Goal: Task Accomplishment & Management: Manage account settings

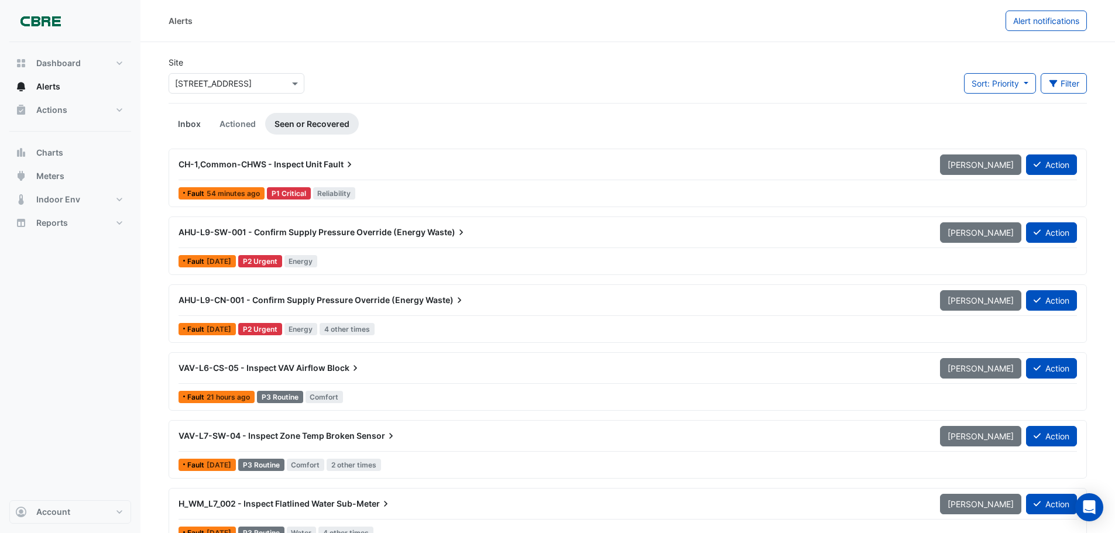
click at [180, 127] on link "Inbox" at bounding box center [190, 124] width 42 height 22
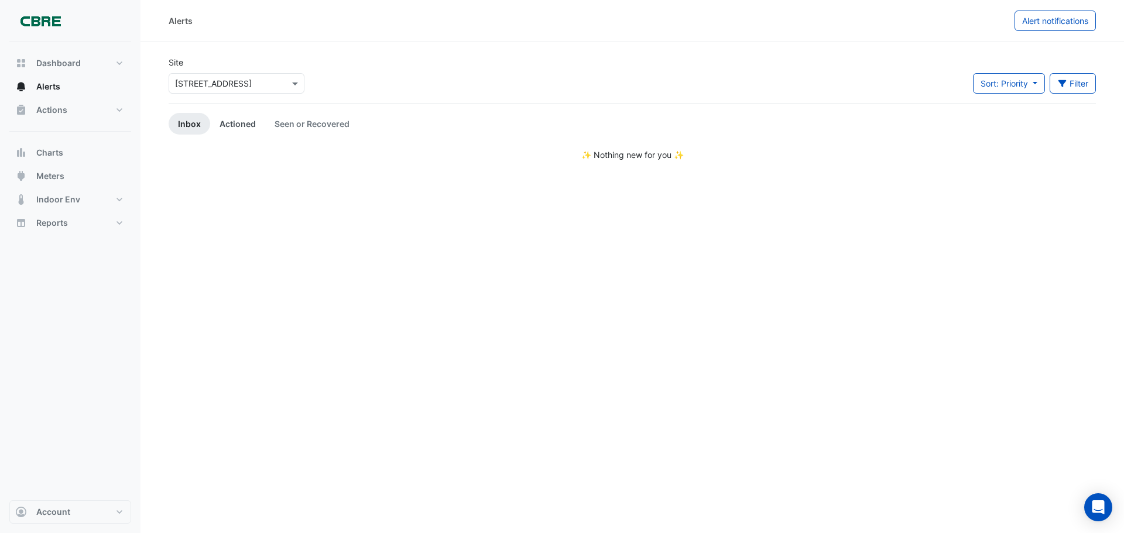
click at [231, 126] on link "Actioned" at bounding box center [237, 124] width 55 height 22
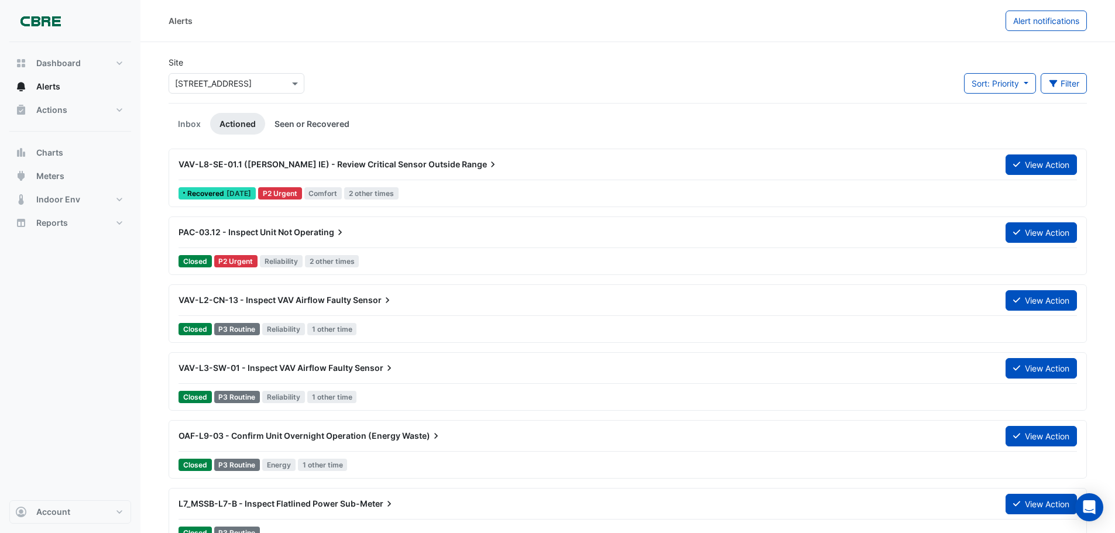
click at [296, 120] on link "Seen or Recovered" at bounding box center [312, 124] width 94 height 22
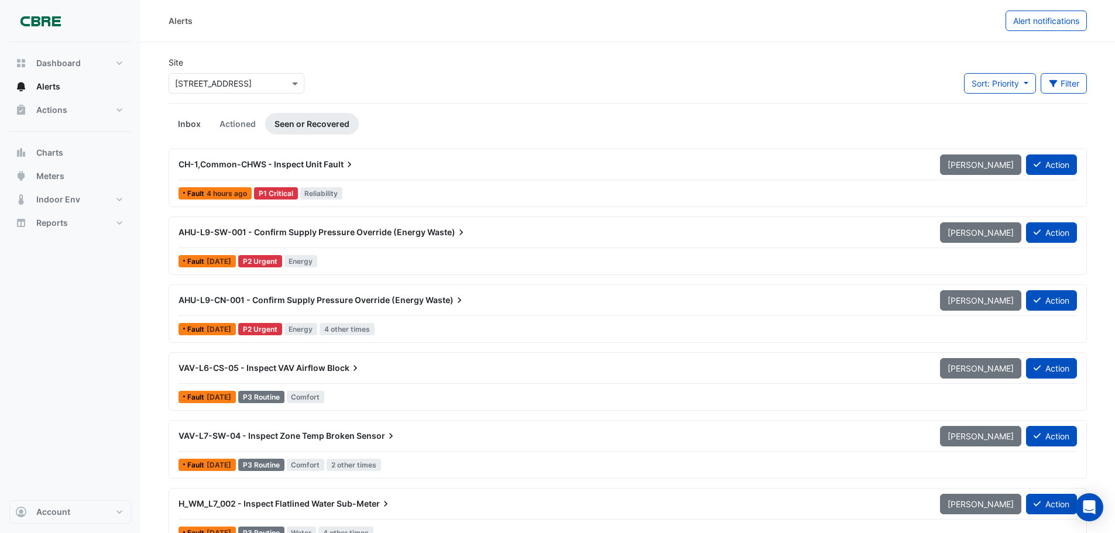
click at [183, 121] on link "Inbox" at bounding box center [190, 124] width 42 height 22
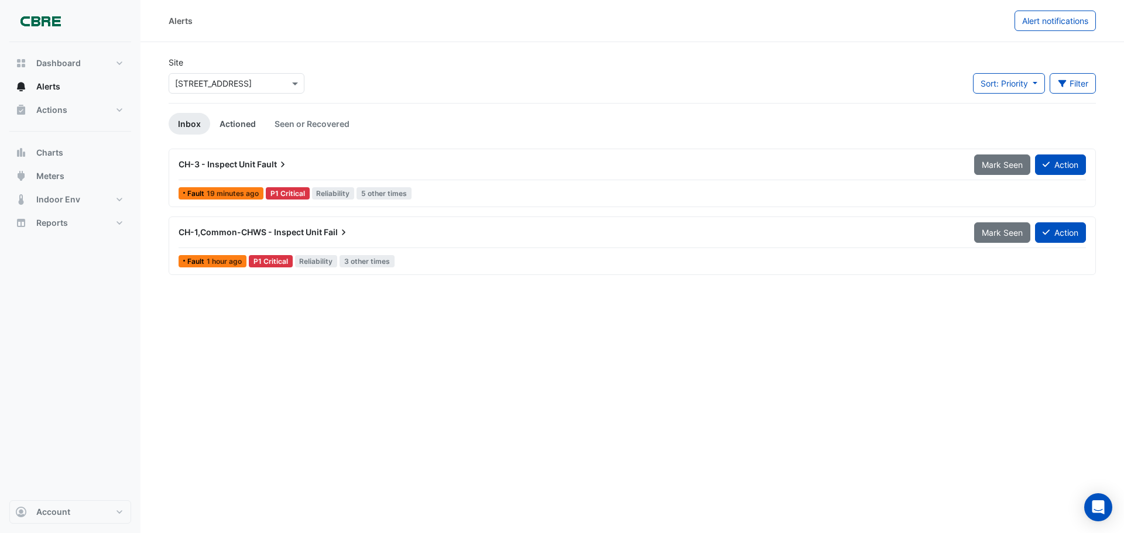
click at [244, 123] on link "Actioned" at bounding box center [237, 124] width 55 height 22
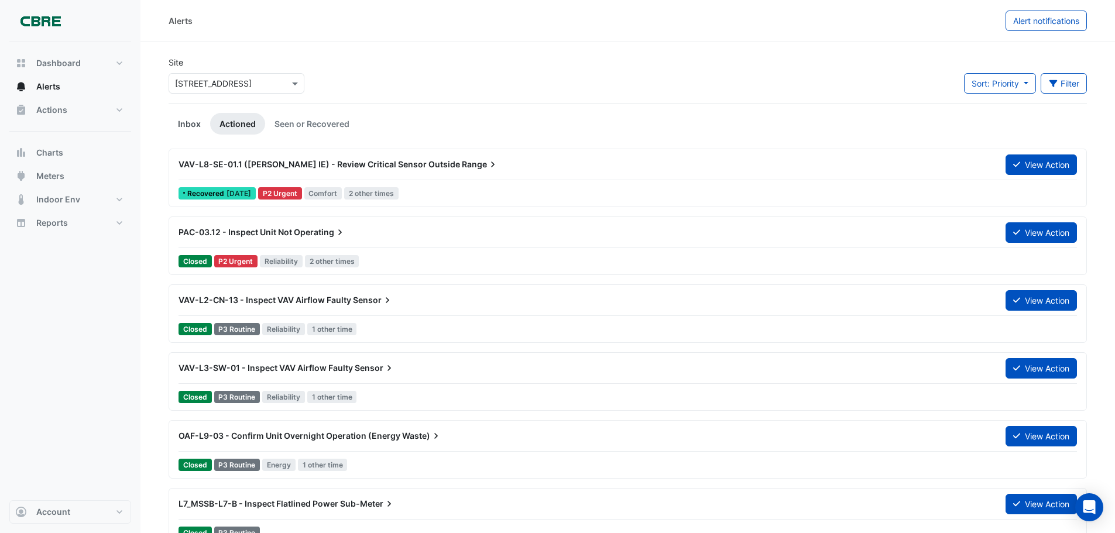
click at [188, 120] on link "Inbox" at bounding box center [190, 124] width 42 height 22
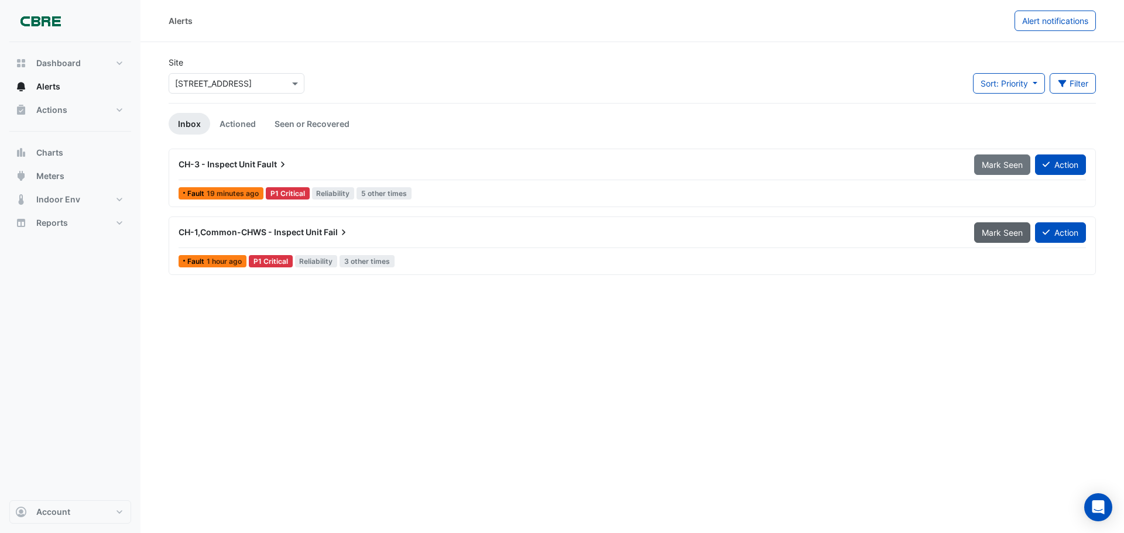
click at [987, 232] on span "Mark Seen" at bounding box center [1001, 233] width 41 height 10
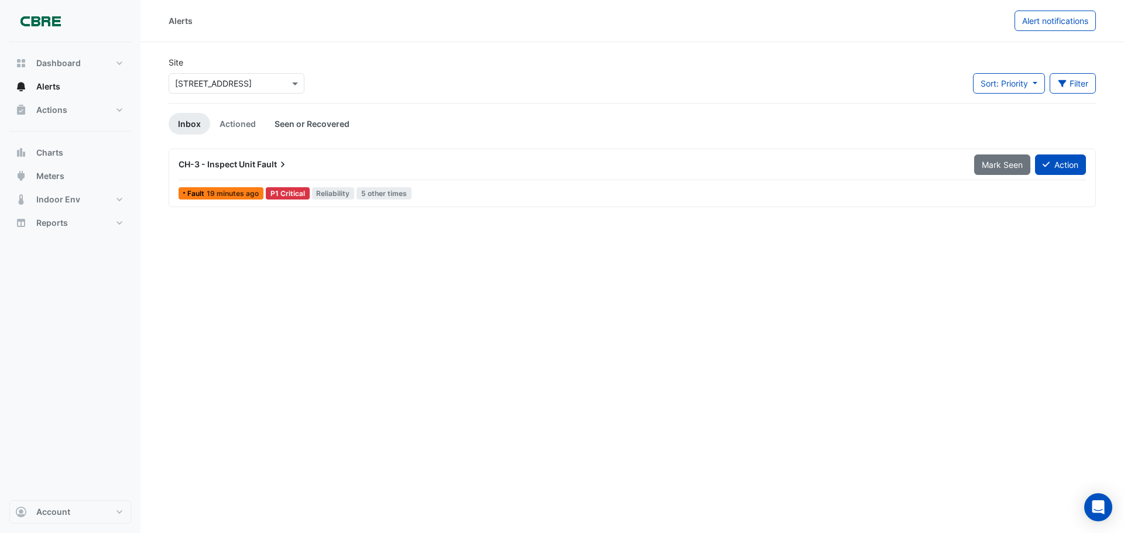
click at [325, 122] on link "Seen or Recovered" at bounding box center [312, 124] width 94 height 22
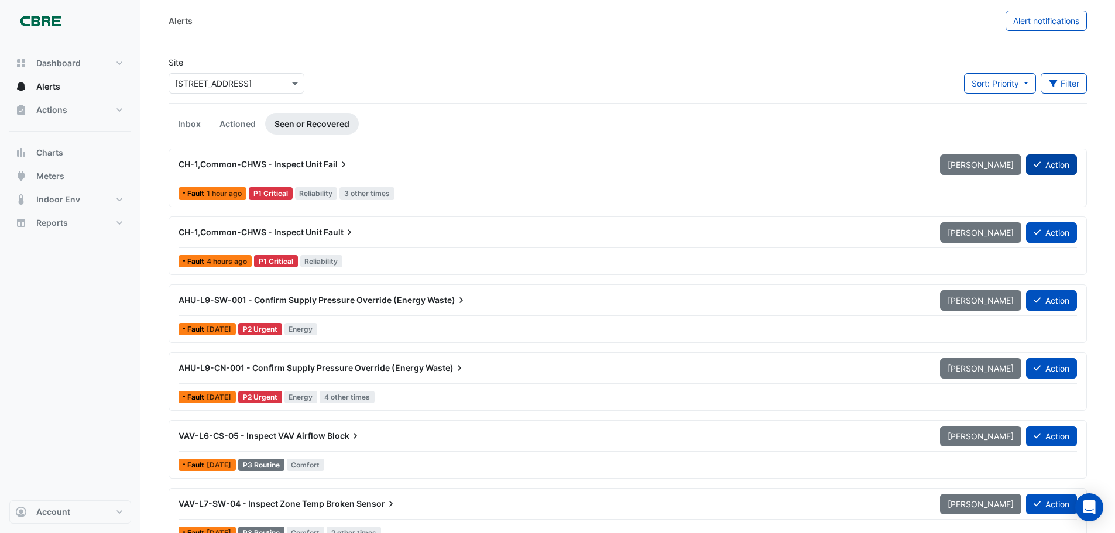
click at [1055, 165] on button "Action" at bounding box center [1051, 164] width 51 height 20
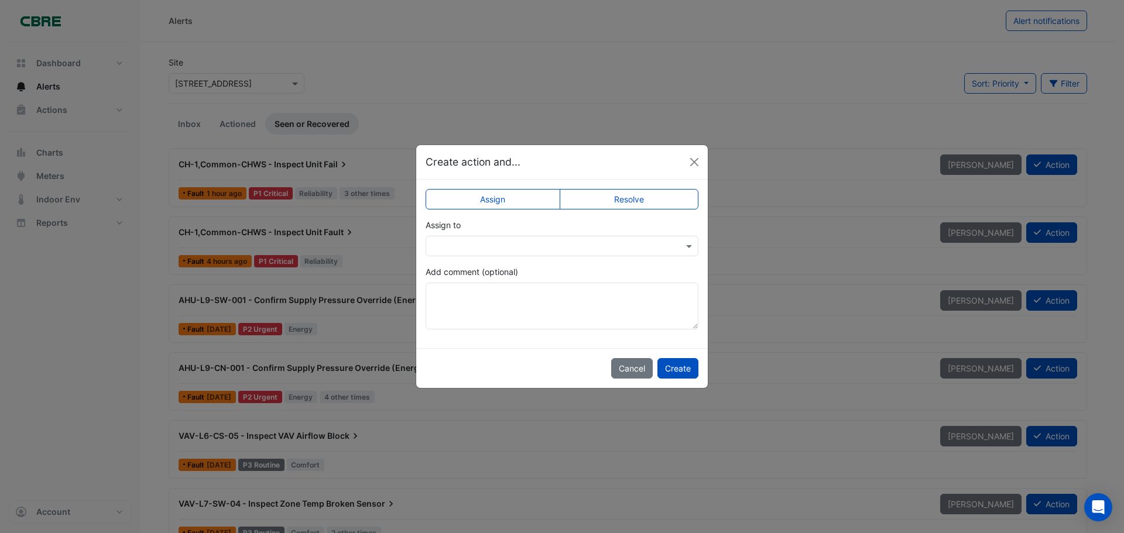
click at [516, 250] on input "text" at bounding box center [550, 247] width 236 height 12
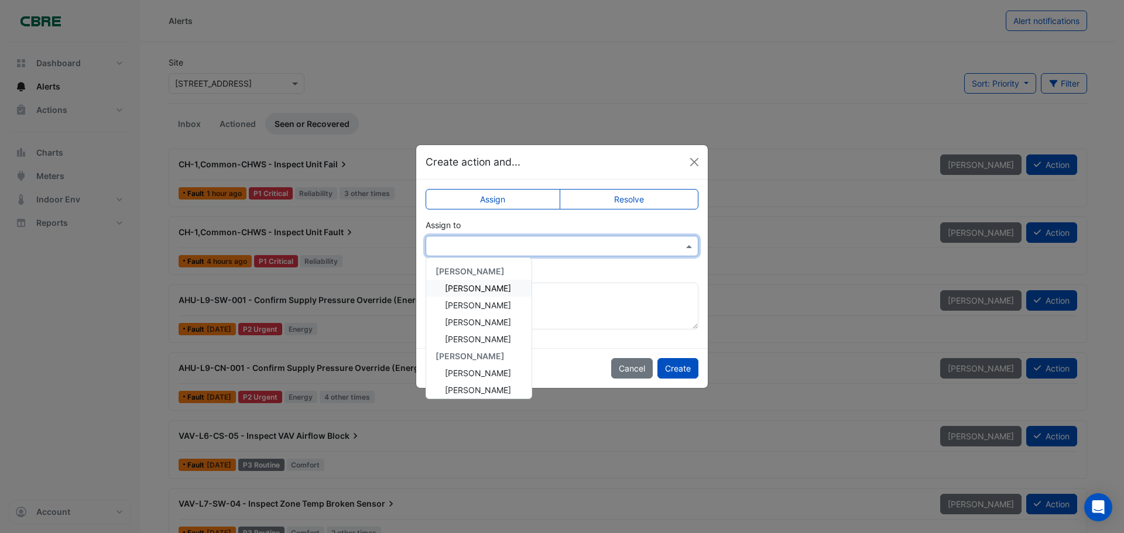
click at [480, 287] on span "[PERSON_NAME]" at bounding box center [478, 288] width 66 height 10
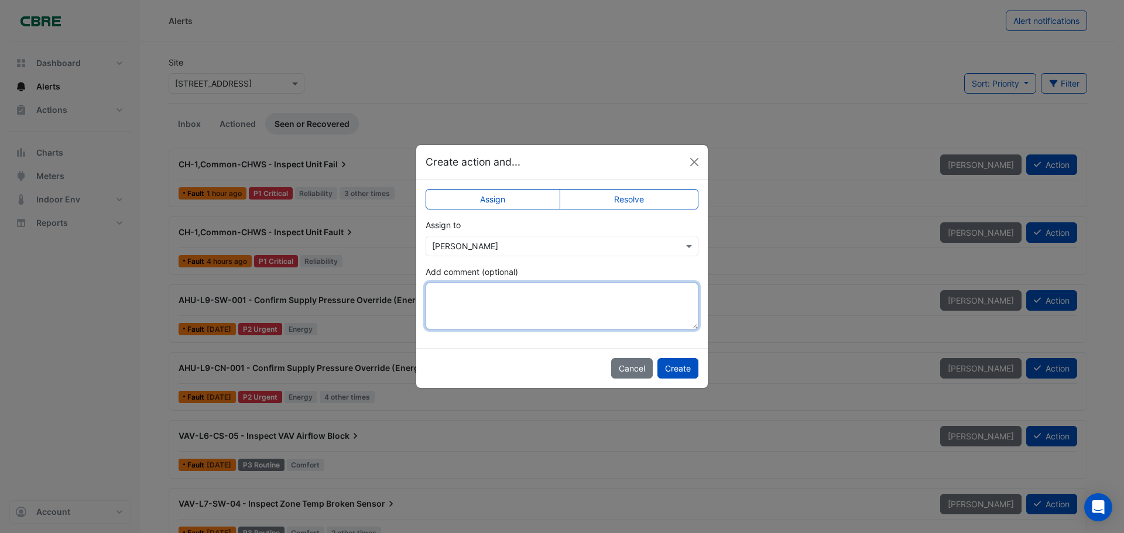
click at [471, 298] on textarea "Add comment (optional)" at bounding box center [561, 306] width 273 height 47
drag, startPoint x: 474, startPoint y: 310, endPoint x: 430, endPoint y: 296, distance: 46.8
click at [430, 296] on textarea "**********" at bounding box center [561, 306] width 273 height 47
type textarea "**********"
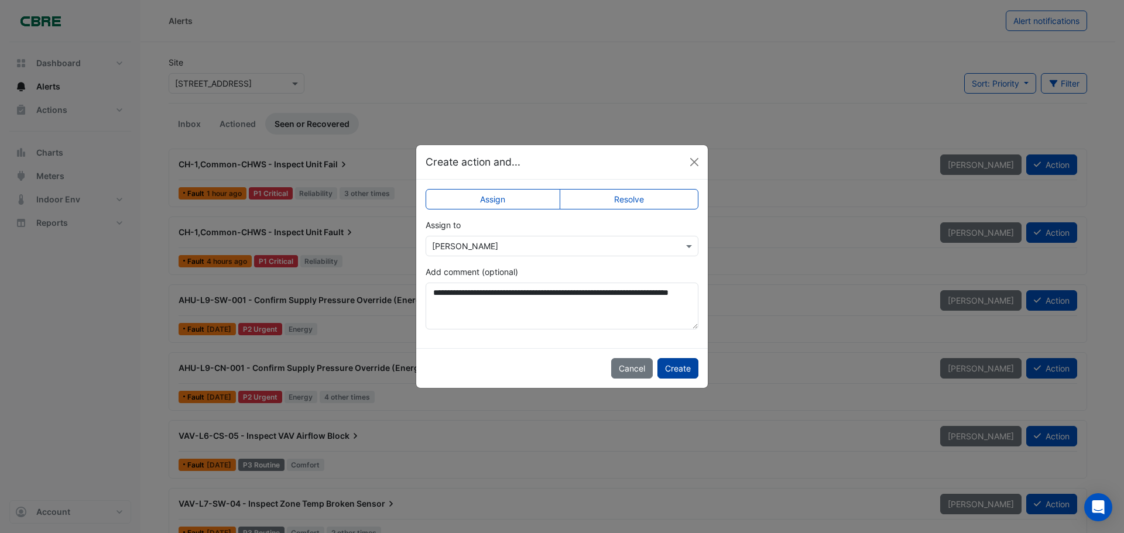
click at [676, 368] on button "Create" at bounding box center [677, 368] width 41 height 20
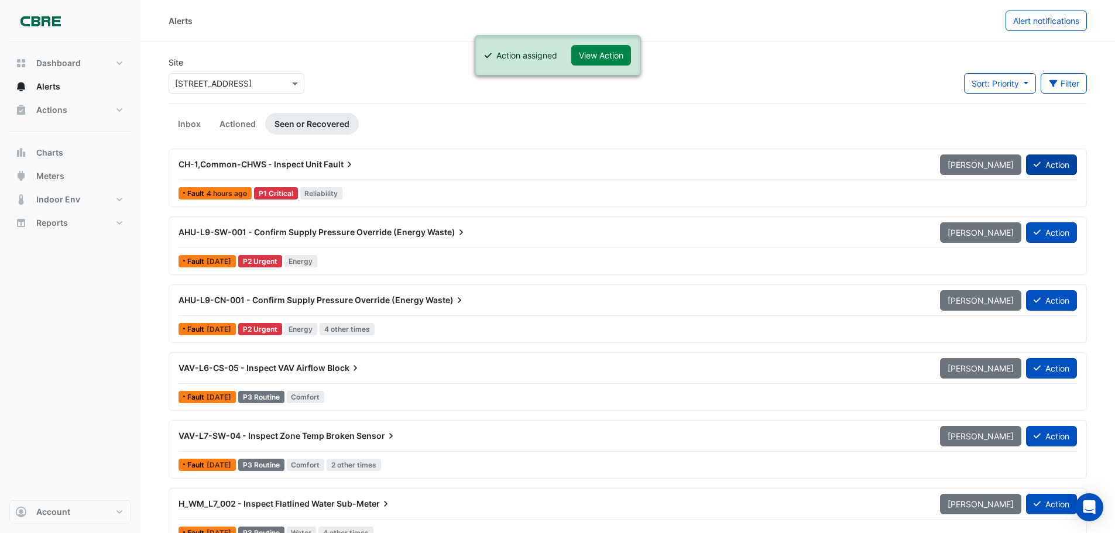
click at [1046, 165] on button "Action" at bounding box center [1051, 164] width 51 height 20
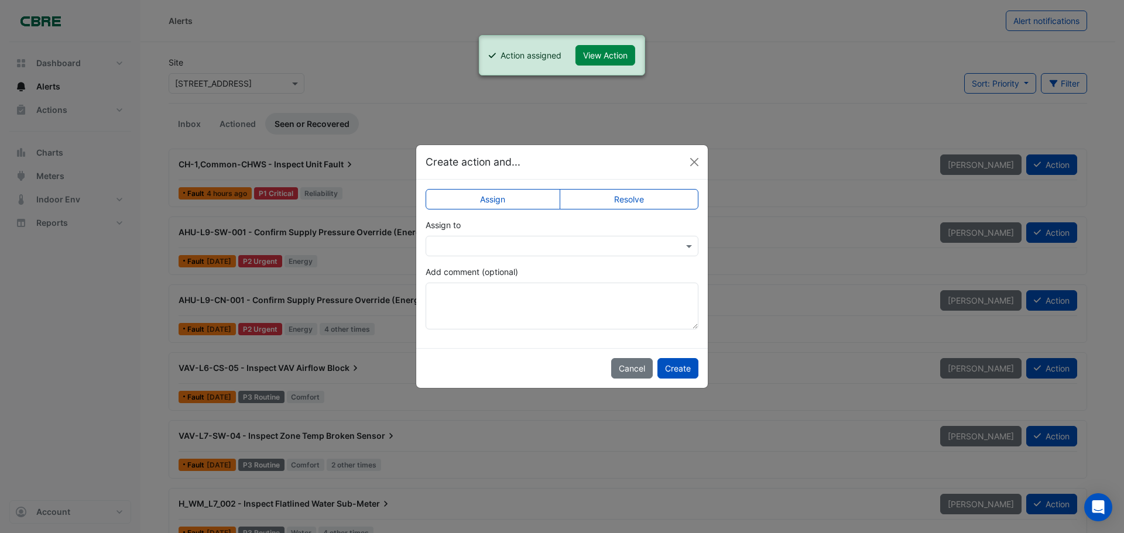
click at [589, 248] on input "text" at bounding box center [550, 247] width 236 height 12
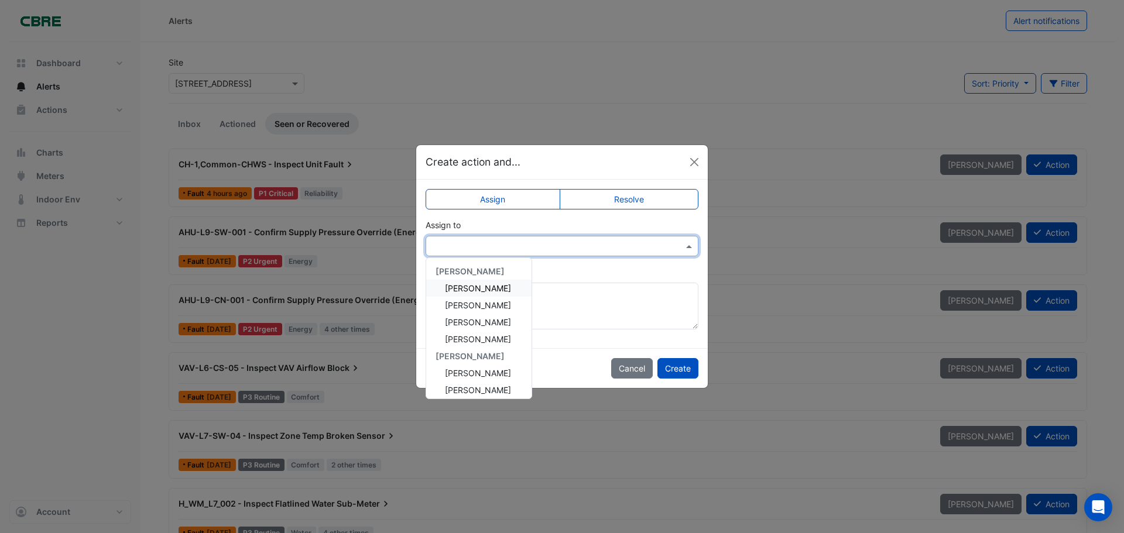
click at [502, 284] on span "[PERSON_NAME]" at bounding box center [478, 288] width 66 height 10
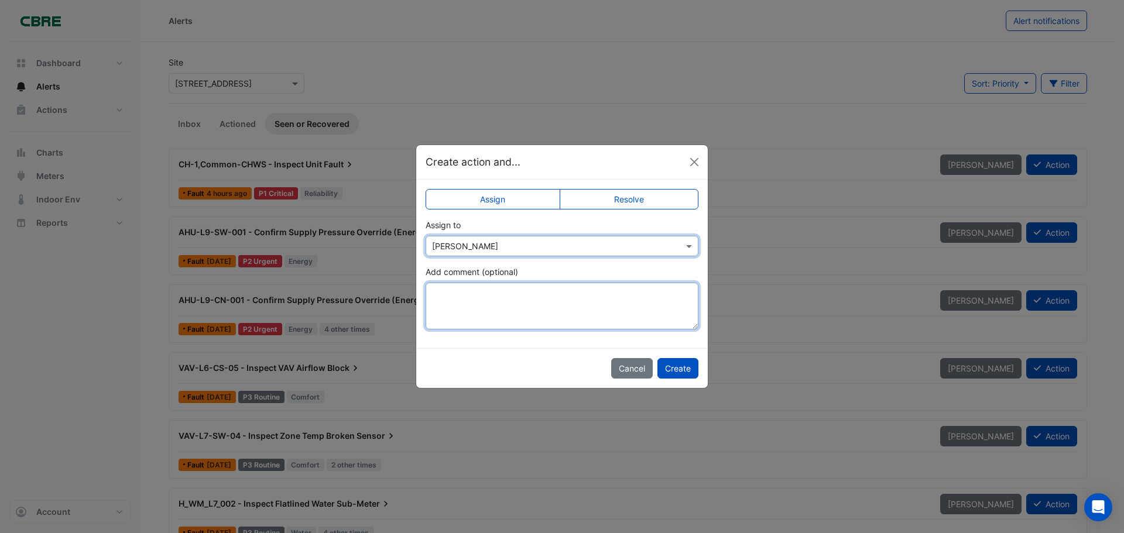
click at [499, 294] on textarea "Add comment (optional)" at bounding box center [561, 306] width 273 height 47
paste textarea "**********"
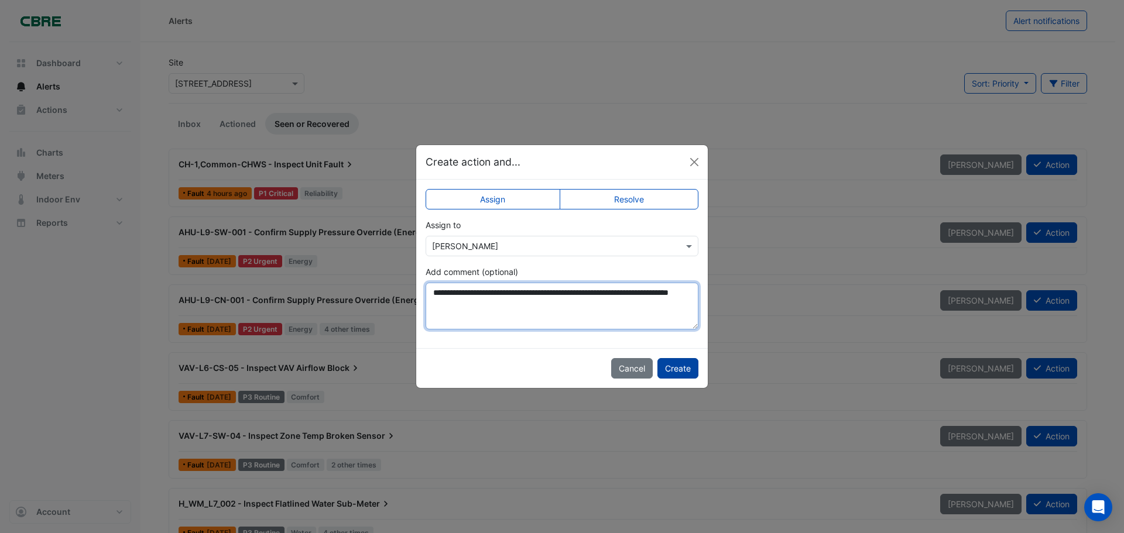
type textarea "**********"
click at [669, 364] on button "Create" at bounding box center [677, 368] width 41 height 20
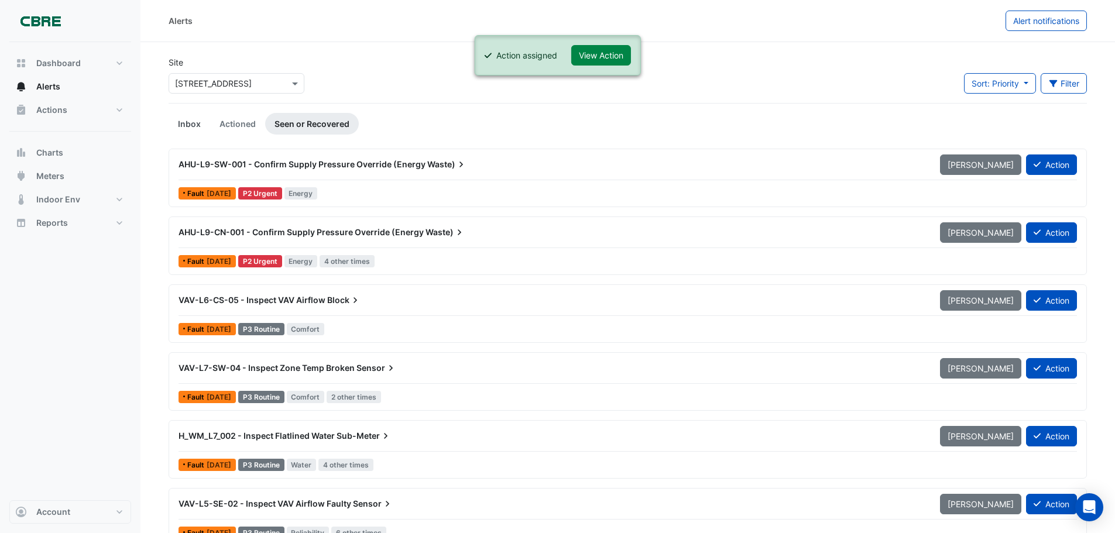
click at [196, 119] on link "Inbox" at bounding box center [190, 124] width 42 height 22
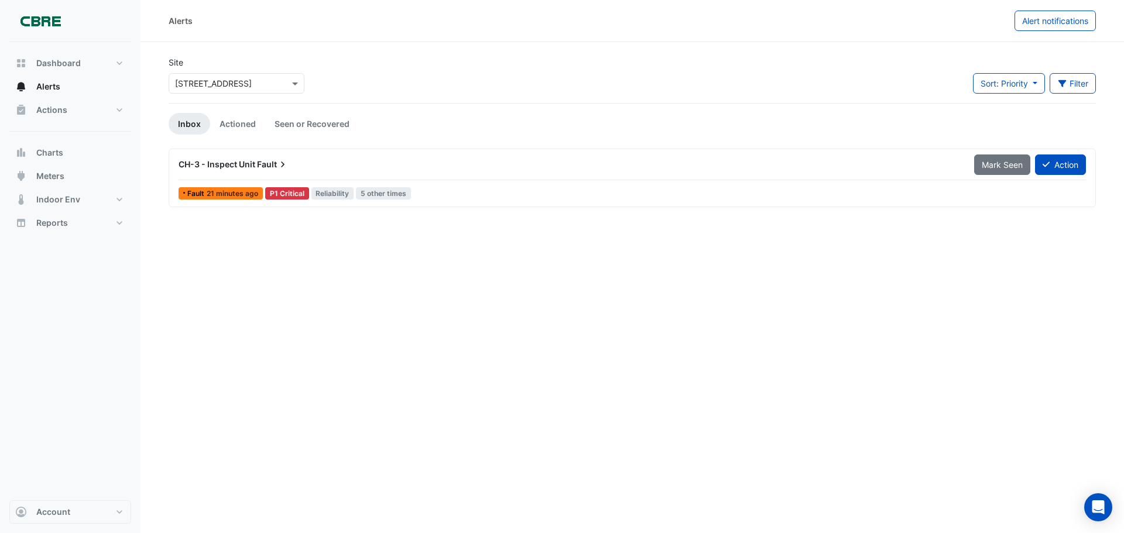
click at [276, 164] on span "Fault" at bounding box center [273, 165] width 32 height 12
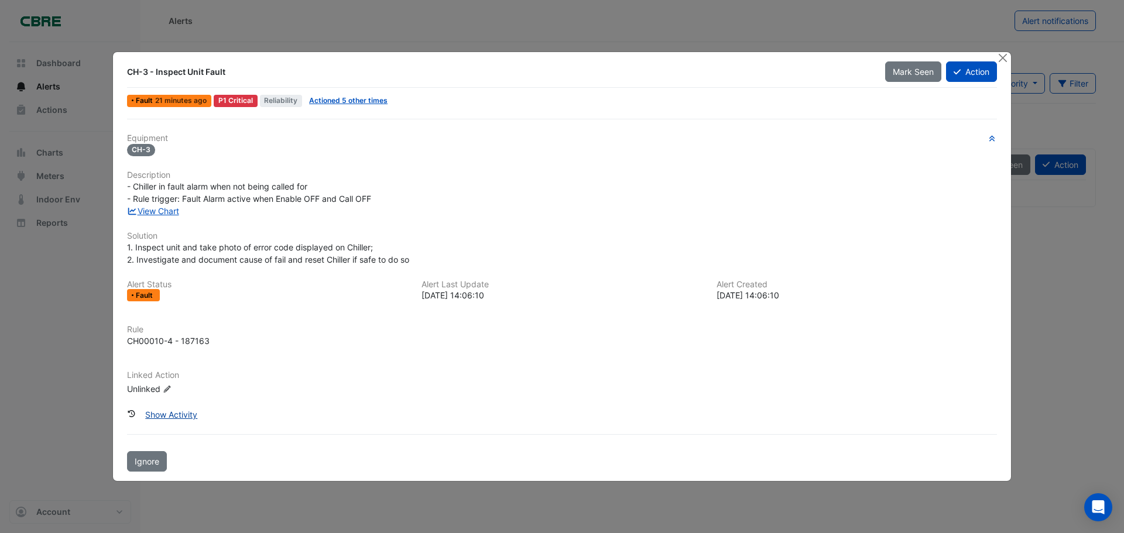
click at [171, 411] on button "Show Activity" at bounding box center [171, 414] width 67 height 20
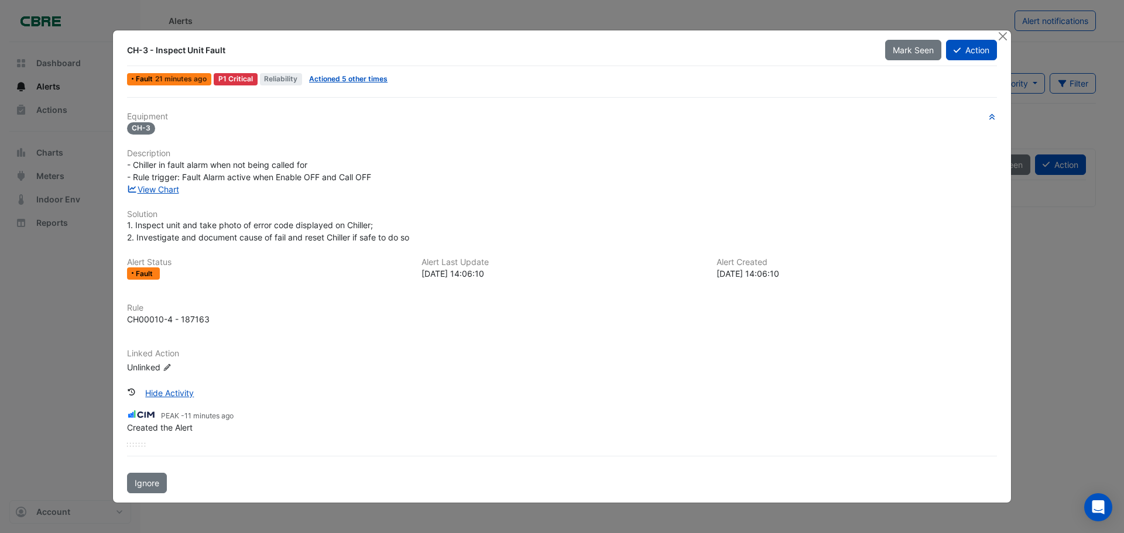
click at [143, 183] on div "View Chart" at bounding box center [562, 189] width 884 height 12
click at [150, 191] on link "View Chart" at bounding box center [153, 189] width 52 height 10
click at [1002, 36] on button "Close" at bounding box center [1002, 36] width 12 height 12
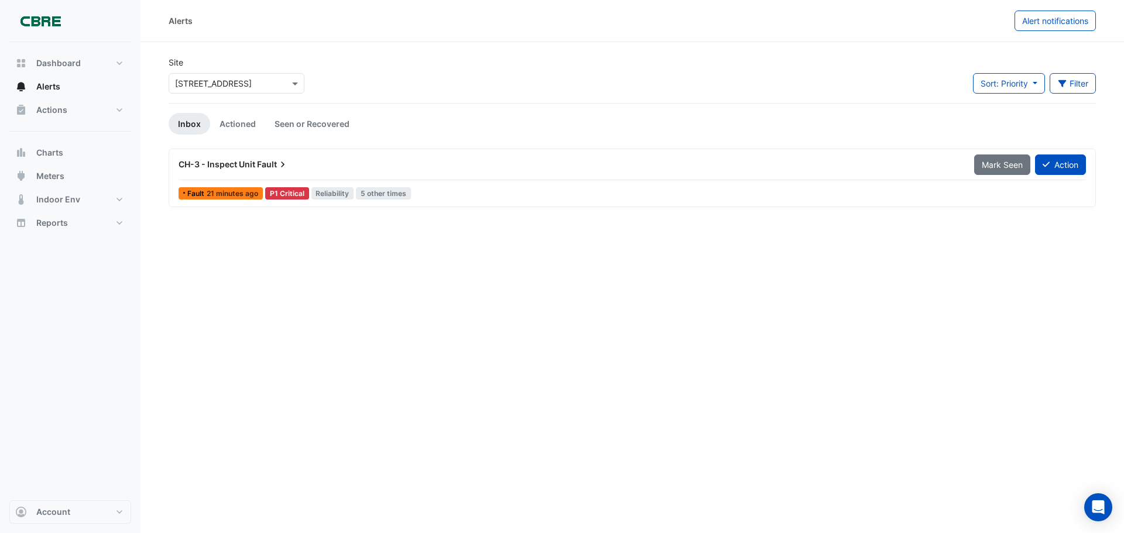
click at [1010, 231] on div "Alerts Alert notifications Site Select a Site × [STREET_ADDRESS] Sort: Priority…" at bounding box center [631, 266] width 983 height 533
